Goal: Navigation & Orientation: Find specific page/section

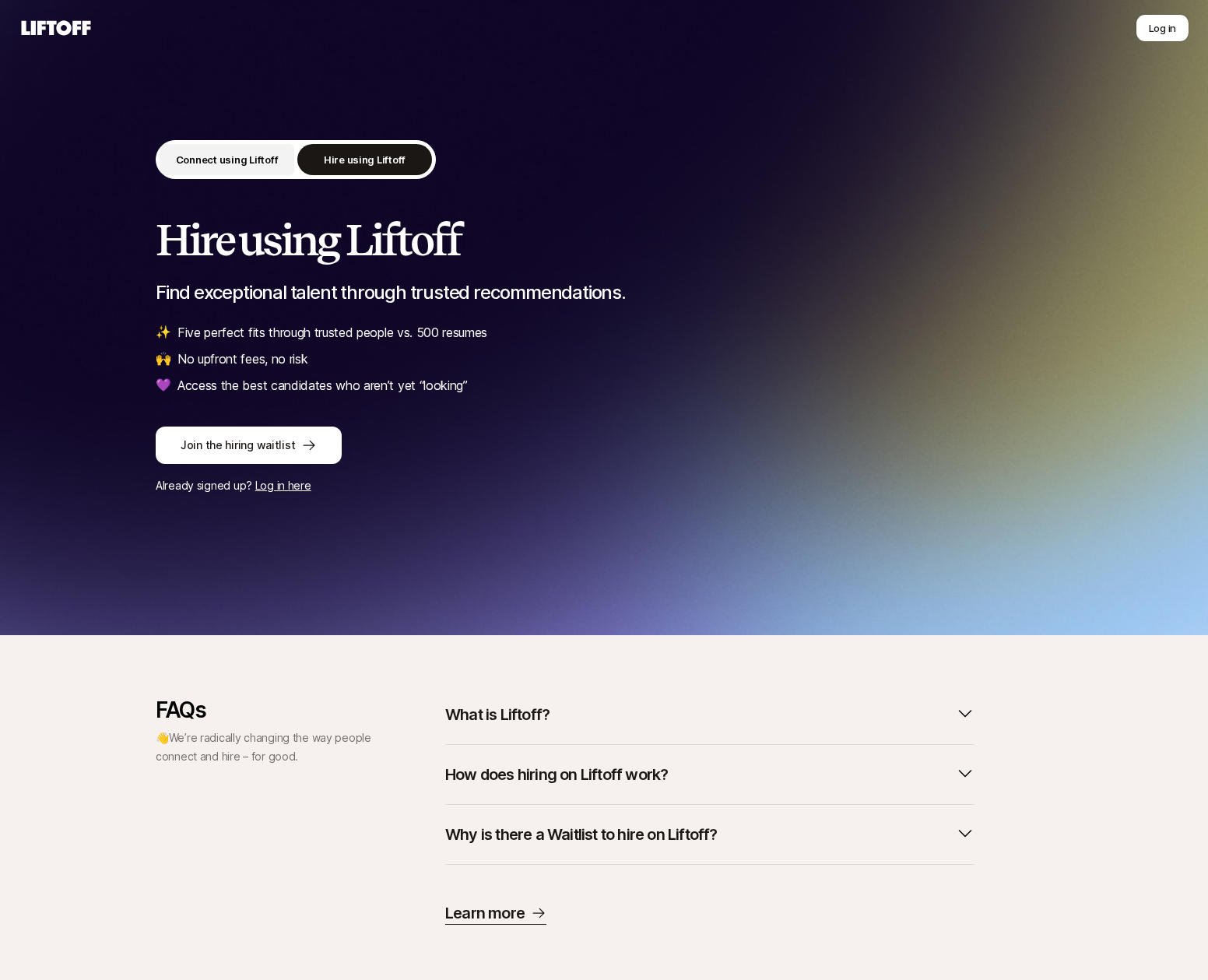
click at [213, 150] on button "Connect using Liftoff" at bounding box center [226, 160] width 135 height 31
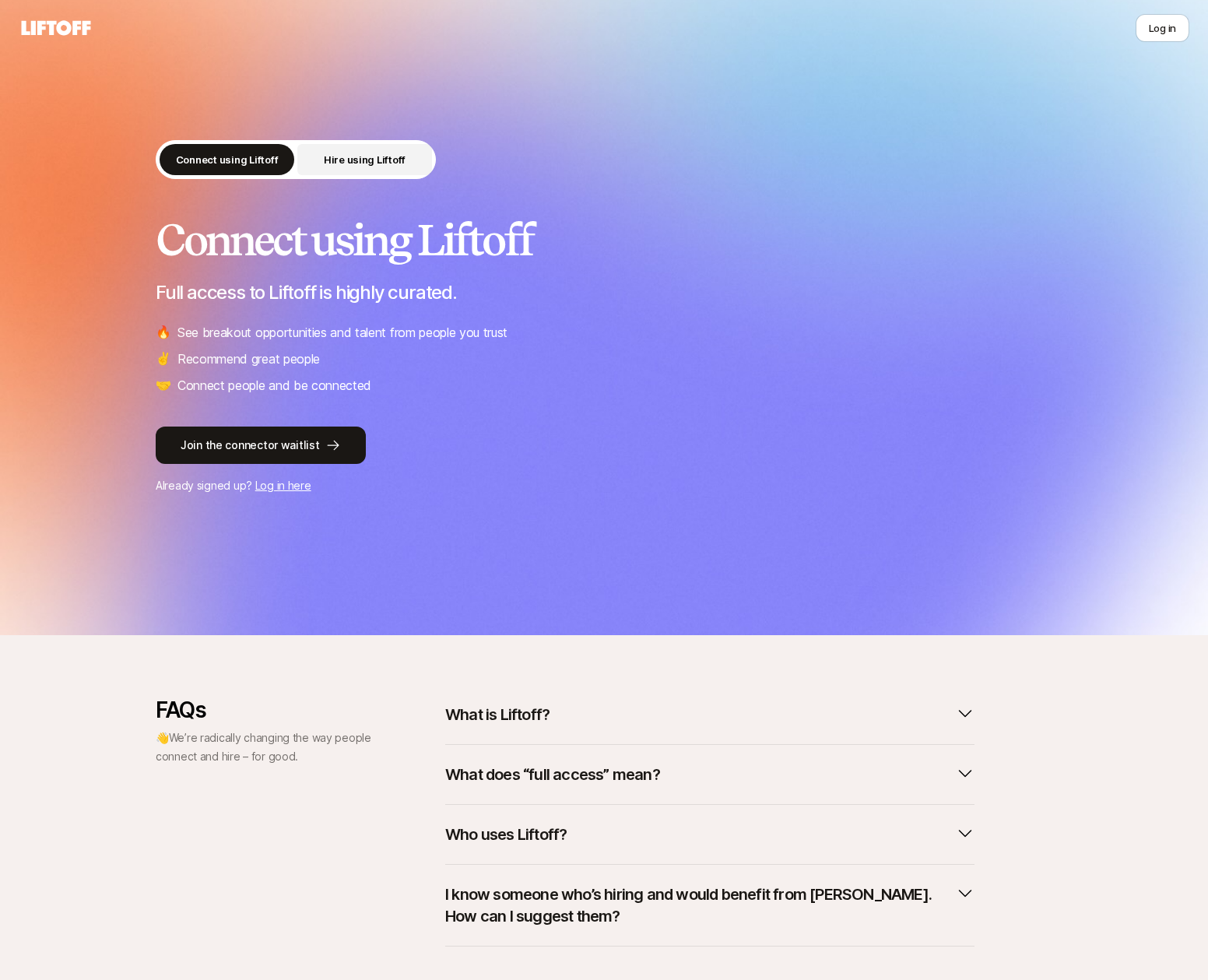
click at [356, 161] on p "Hire using Liftoff" at bounding box center [365, 159] width 82 height 15
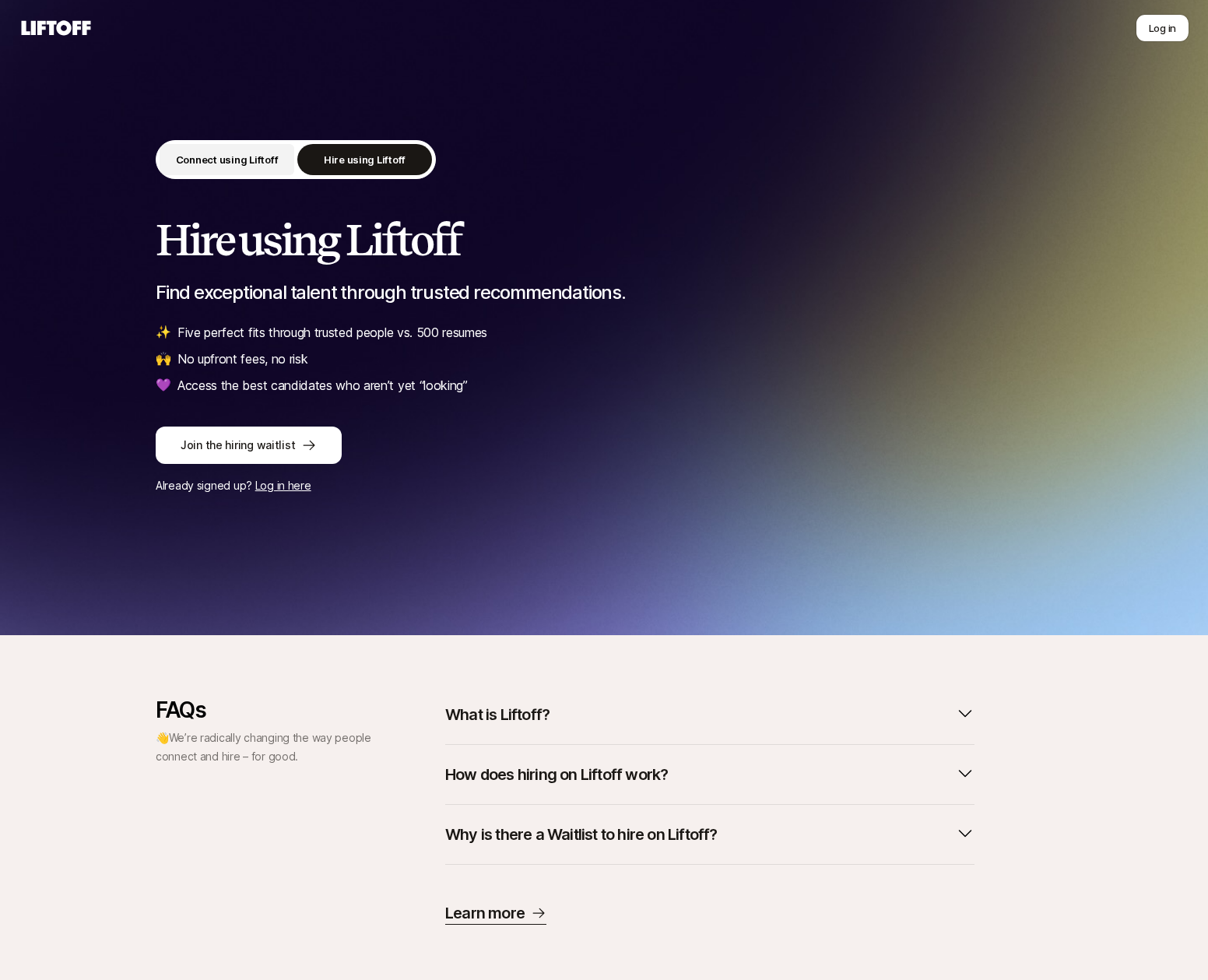
click at [227, 158] on p "Connect using Liftoff" at bounding box center [226, 159] width 103 height 15
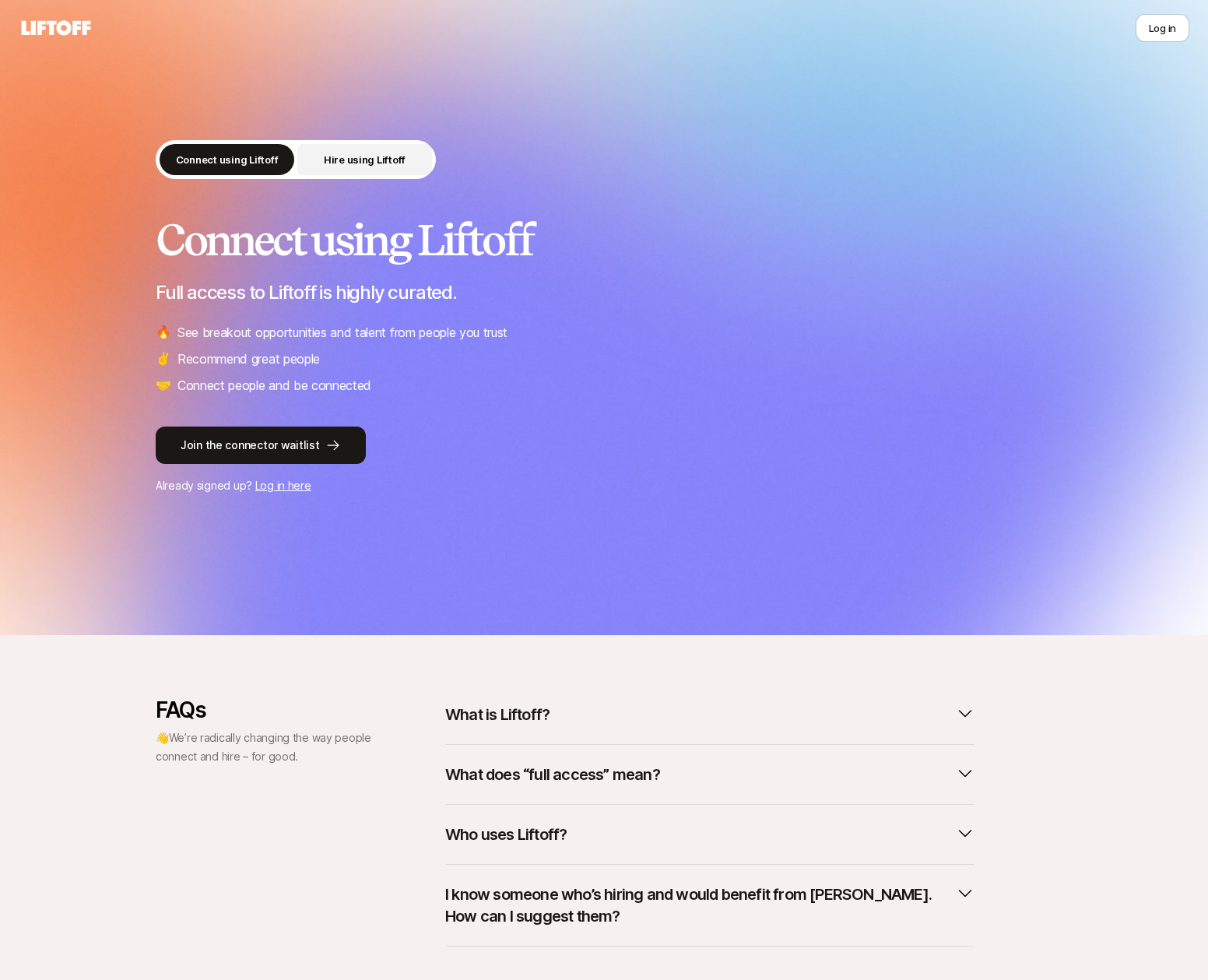
click at [406, 169] on button "Hire using Liftoff" at bounding box center [365, 160] width 135 height 31
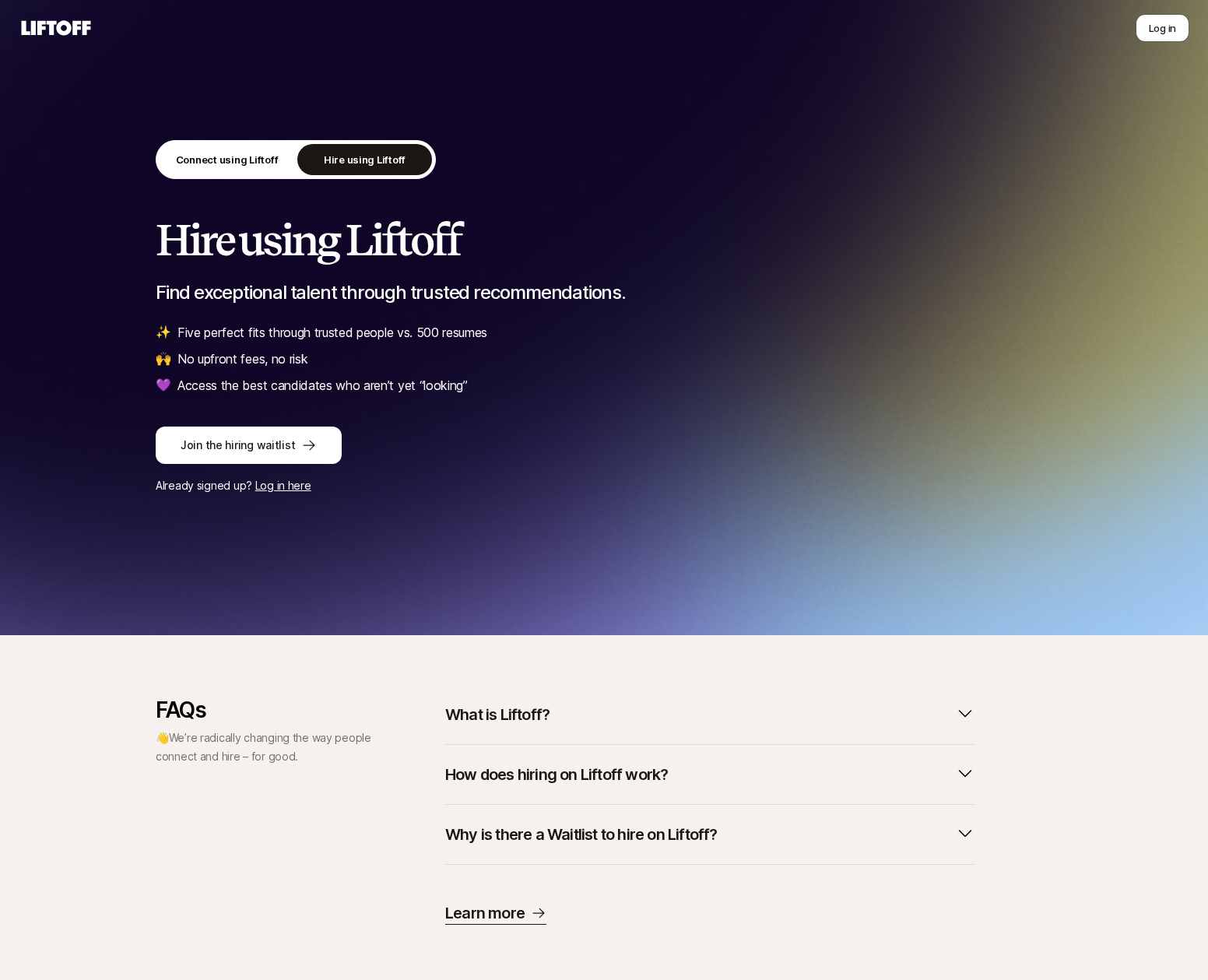
click at [266, 181] on div "Connect using Liftoff Hire using Liftoff" at bounding box center [604, 162] width 897 height 45
click at [256, 169] on button "Connect using Liftoff" at bounding box center [226, 160] width 135 height 31
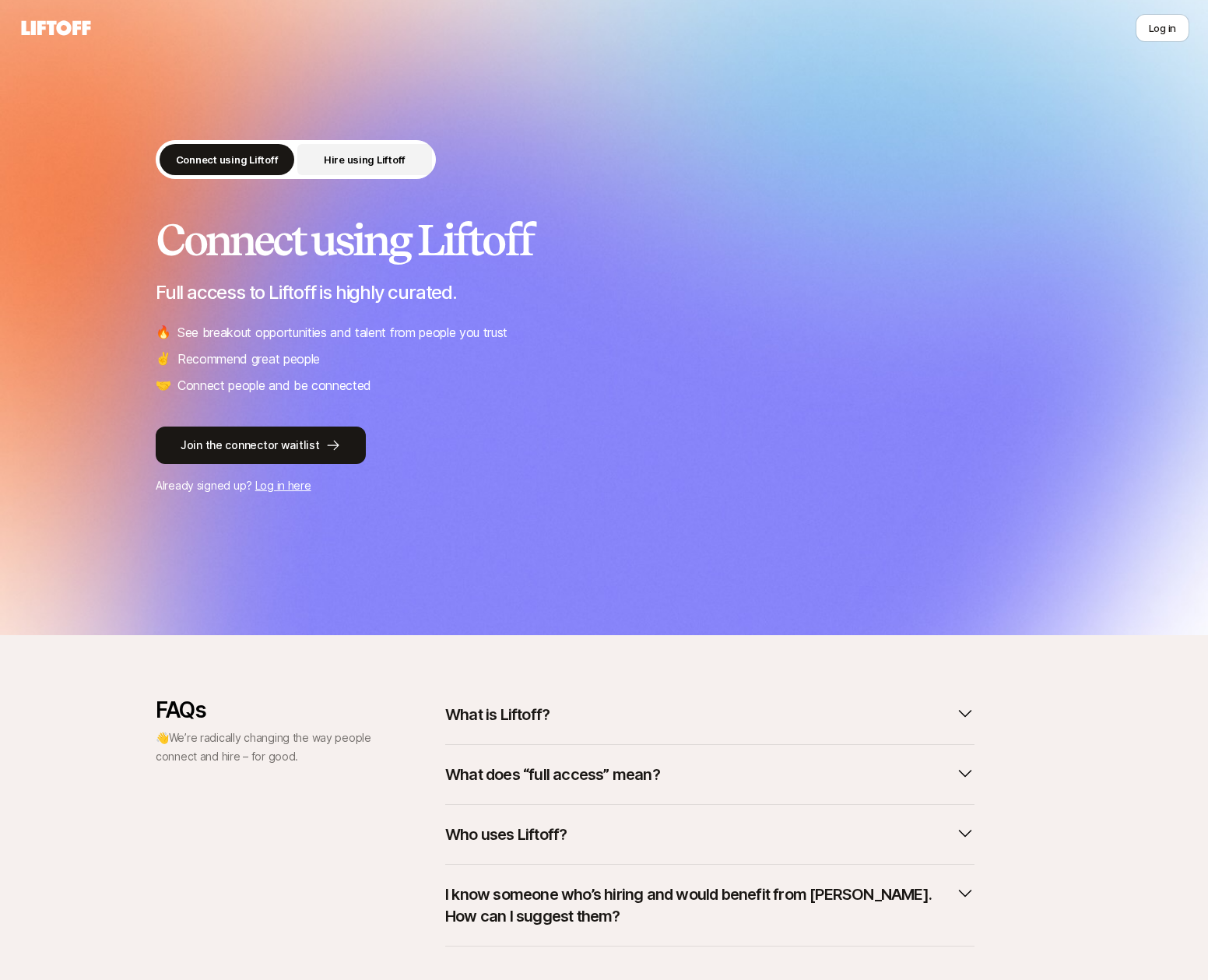
click at [370, 164] on p "Hire using Liftoff" at bounding box center [365, 159] width 82 height 15
